Goal: Information Seeking & Learning: Learn about a topic

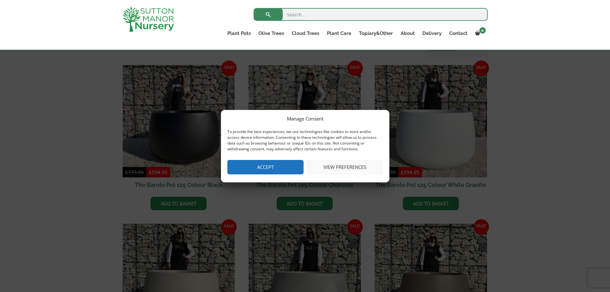
click at [273, 166] on button "Accept" at bounding box center [266, 167] width 76 height 14
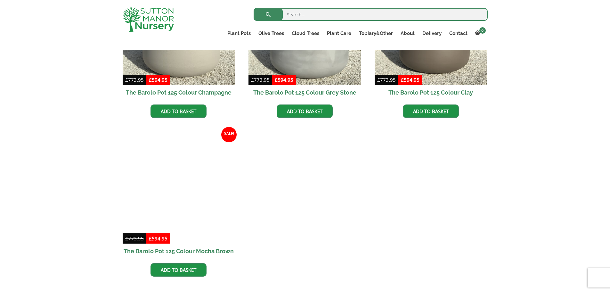
scroll to position [405, 0]
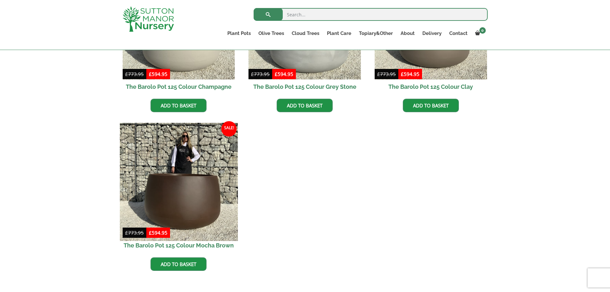
click at [174, 186] on img at bounding box center [179, 182] width 118 height 118
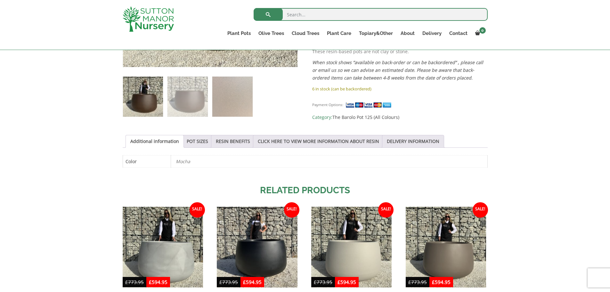
scroll to position [256, 0]
click at [195, 142] on link "POT SIZES" at bounding box center [197, 141] width 21 height 12
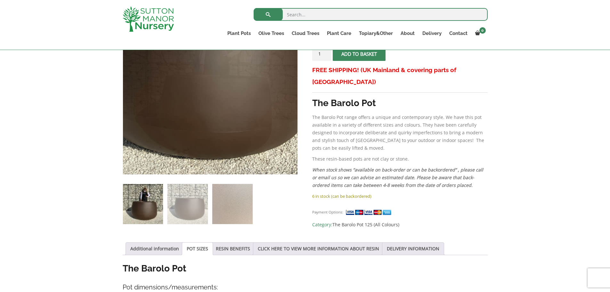
scroll to position [160, 0]
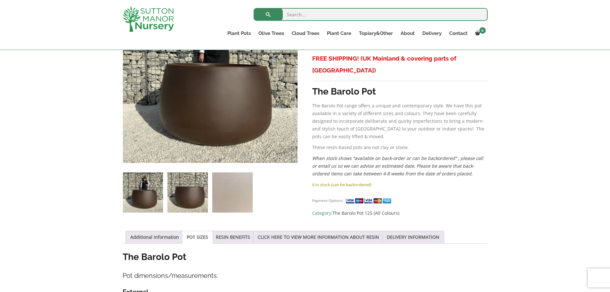
click at [192, 198] on img at bounding box center [188, 192] width 40 height 40
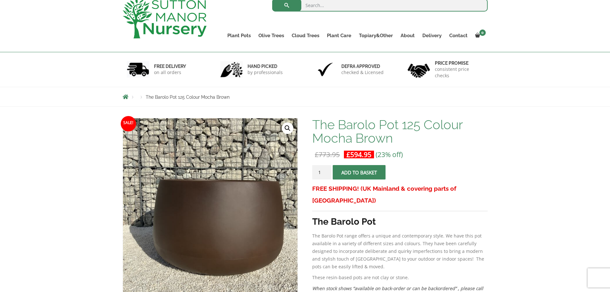
scroll to position [32, 0]
